Goal: Use online tool/utility: Utilize a website feature to perform a specific function

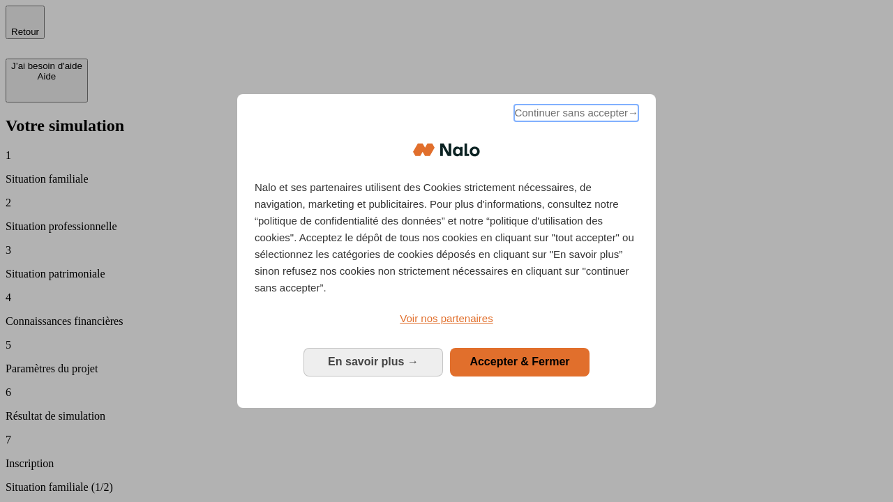
click at [575, 115] on span "Continuer sans accepter →" at bounding box center [576, 113] width 124 height 17
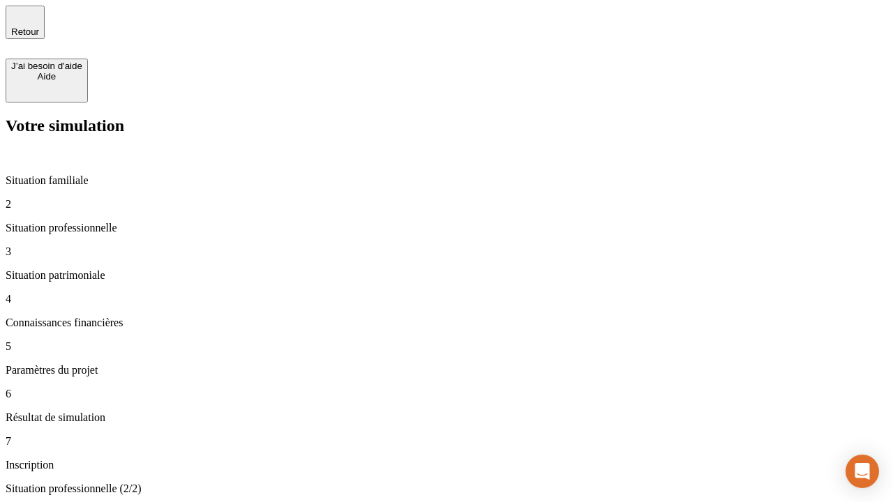
type input "30 000"
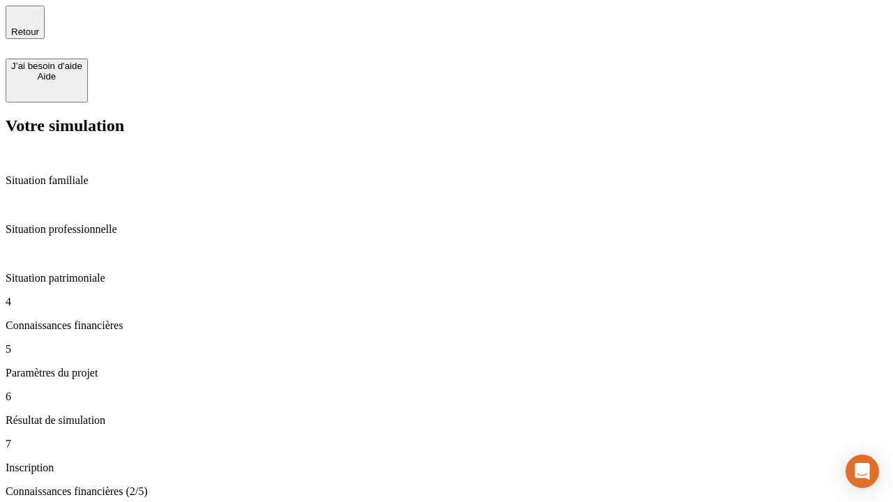
scroll to position [81, 0]
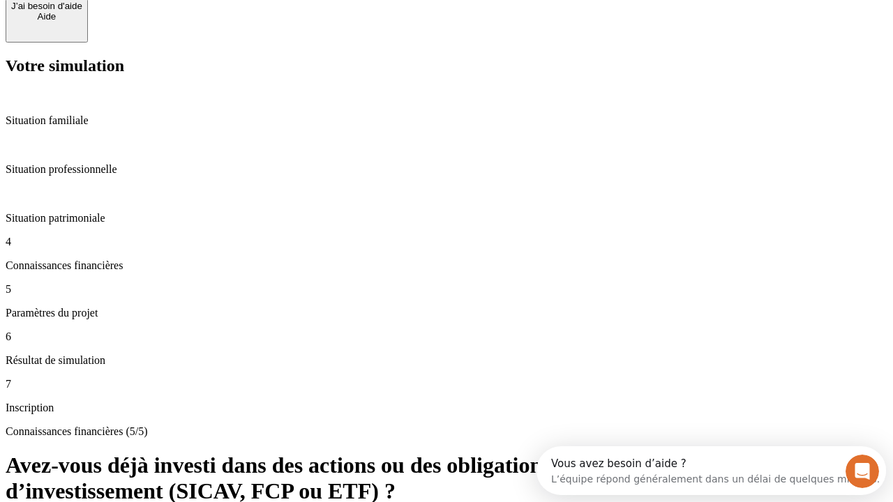
scroll to position [102, 0]
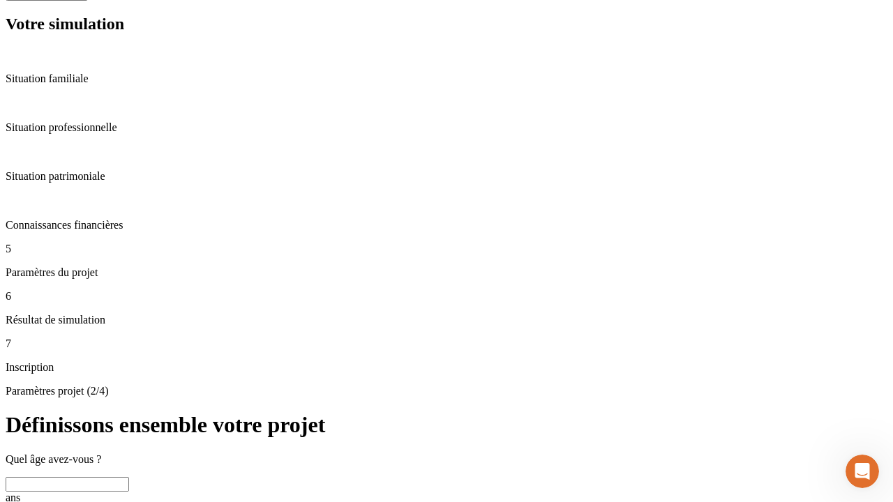
scroll to position [14, 0]
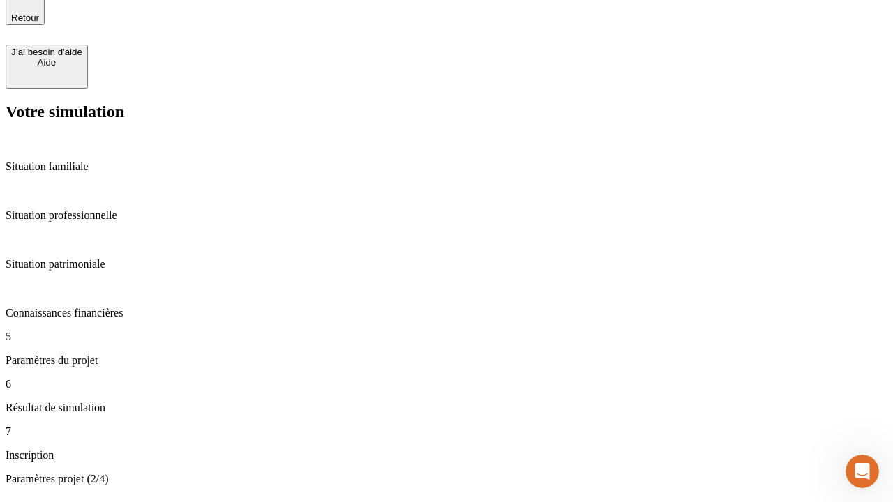
type input "25"
type input "64"
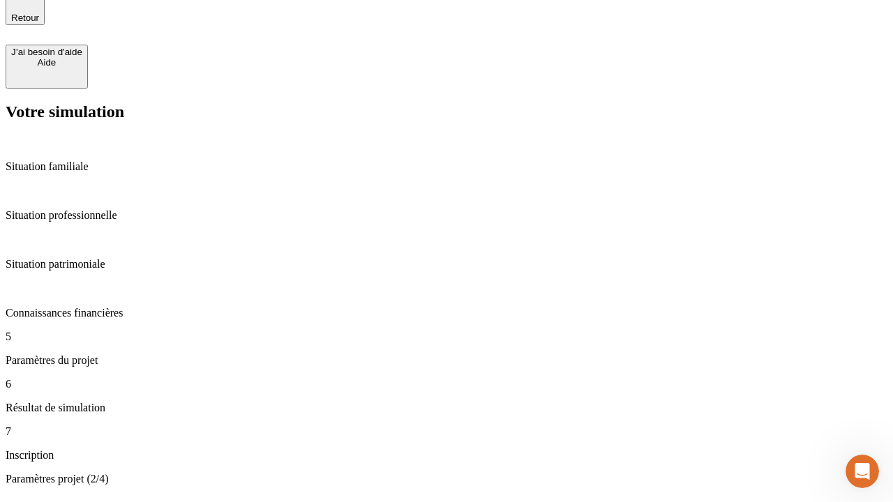
type input "1 000"
type input "640"
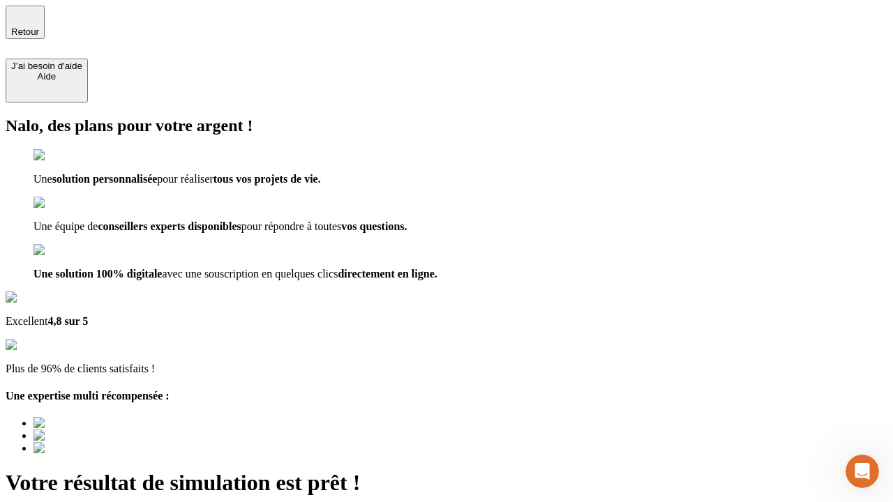
type input "[EMAIL_ADDRESS][PERSON_NAME][DOMAIN_NAME]"
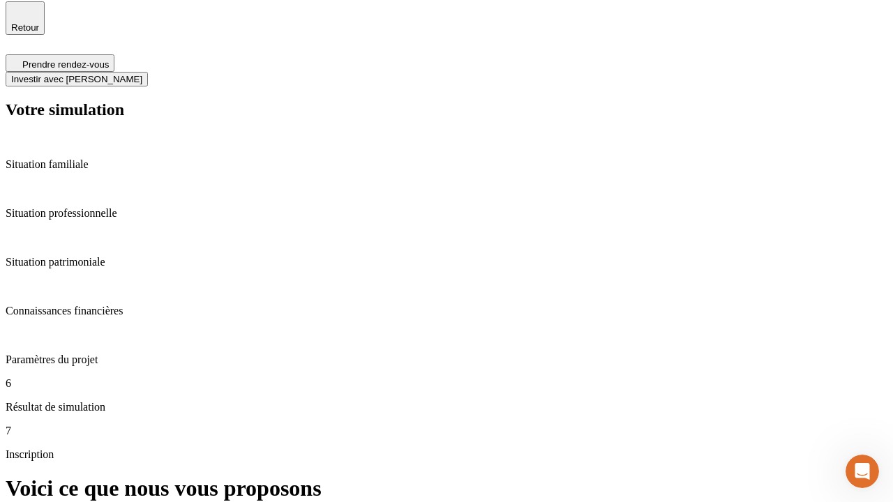
click at [142, 74] on span "Investir avec [PERSON_NAME]" at bounding box center [76, 79] width 131 height 10
